Goal: Information Seeking & Learning: Learn about a topic

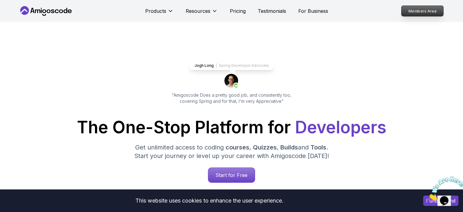
click at [411, 12] on p "Members Area" at bounding box center [422, 11] width 42 height 10
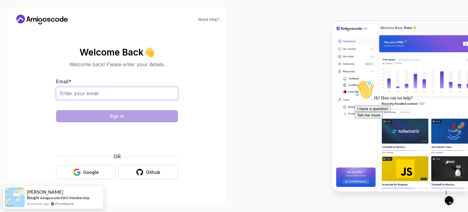
click at [111, 91] on input "Email *" at bounding box center [117, 93] width 122 height 13
click at [111, 96] on input "Email *" at bounding box center [117, 93] width 122 height 13
type input "[PERSON_NAME][EMAIL_ADDRESS][PERSON_NAME][DOMAIN_NAME]"
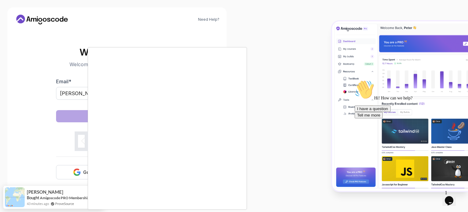
click at [70, 173] on div at bounding box center [234, 106] width 468 height 212
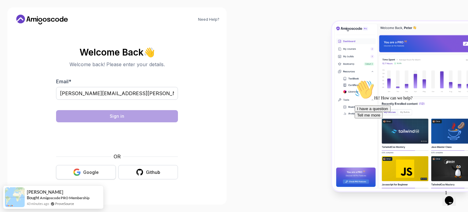
click at [84, 171] on div "Google" at bounding box center [91, 172] width 16 height 6
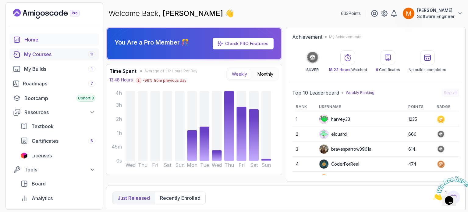
click at [46, 57] on div "My Courses 11" at bounding box center [59, 54] width 71 height 7
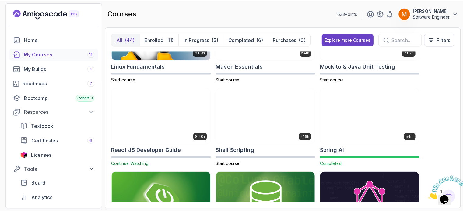
scroll to position [871, 0]
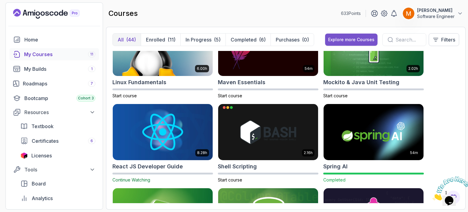
click at [341, 36] on button "Explore more Courses" at bounding box center [351, 40] width 52 height 12
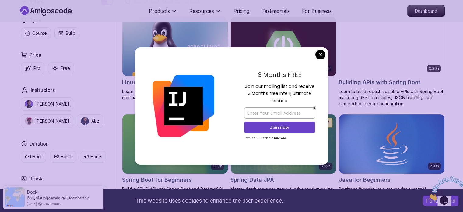
scroll to position [175, 0]
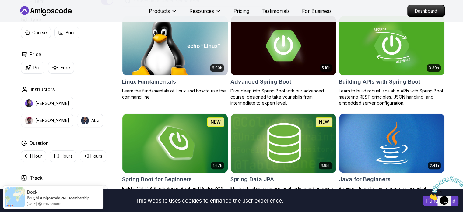
click at [428, 196] on icon "Close" at bounding box center [428, 198] width 0 height 5
click at [426, 201] on button "I understand" at bounding box center [440, 200] width 35 height 10
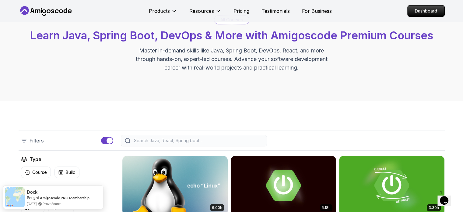
scroll to position [37, 0]
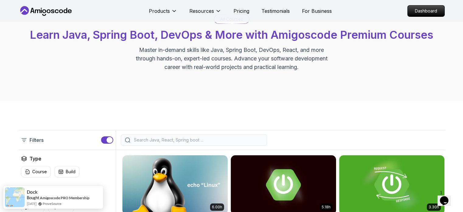
click at [182, 145] on div at bounding box center [194, 140] width 146 height 12
click at [170, 139] on input "search" at bounding box center [198, 140] width 130 height 6
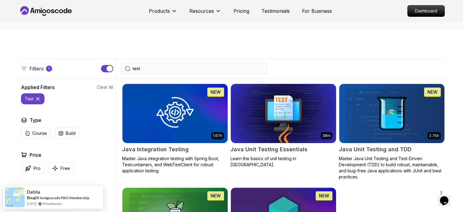
scroll to position [107, 0]
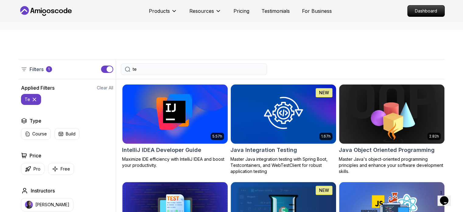
type input "t"
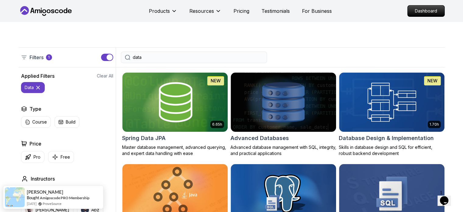
scroll to position [127, 0]
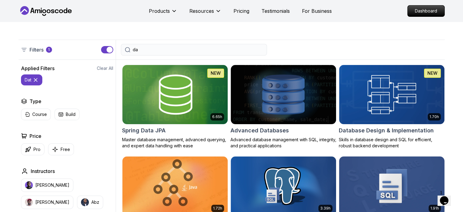
type input "d"
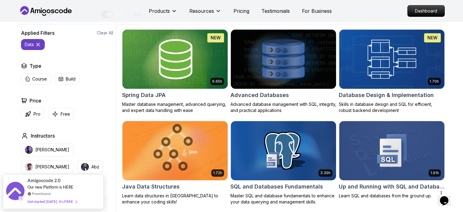
scroll to position [163, 0]
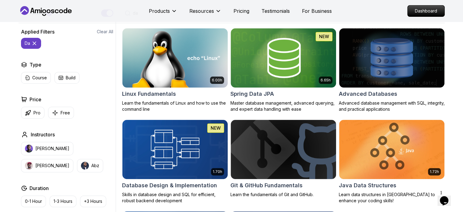
type input "d"
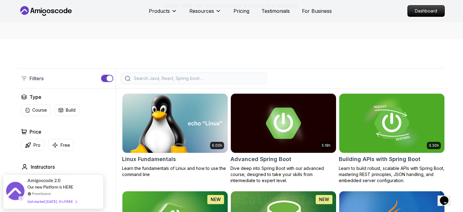
scroll to position [96, 0]
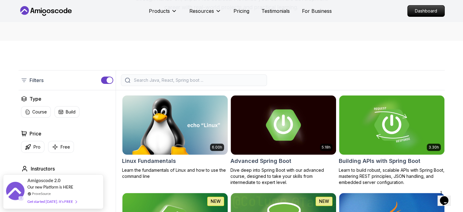
click at [174, 83] on input "search" at bounding box center [198, 80] width 130 height 6
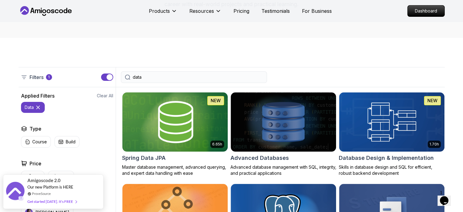
scroll to position [96, 0]
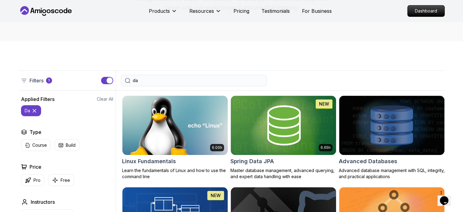
type input "d"
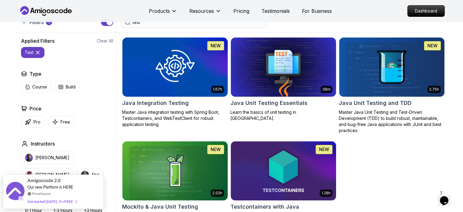
scroll to position [154, 0]
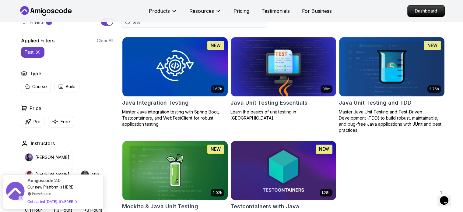
type input "test"
